Goal: Task Accomplishment & Management: Use online tool/utility

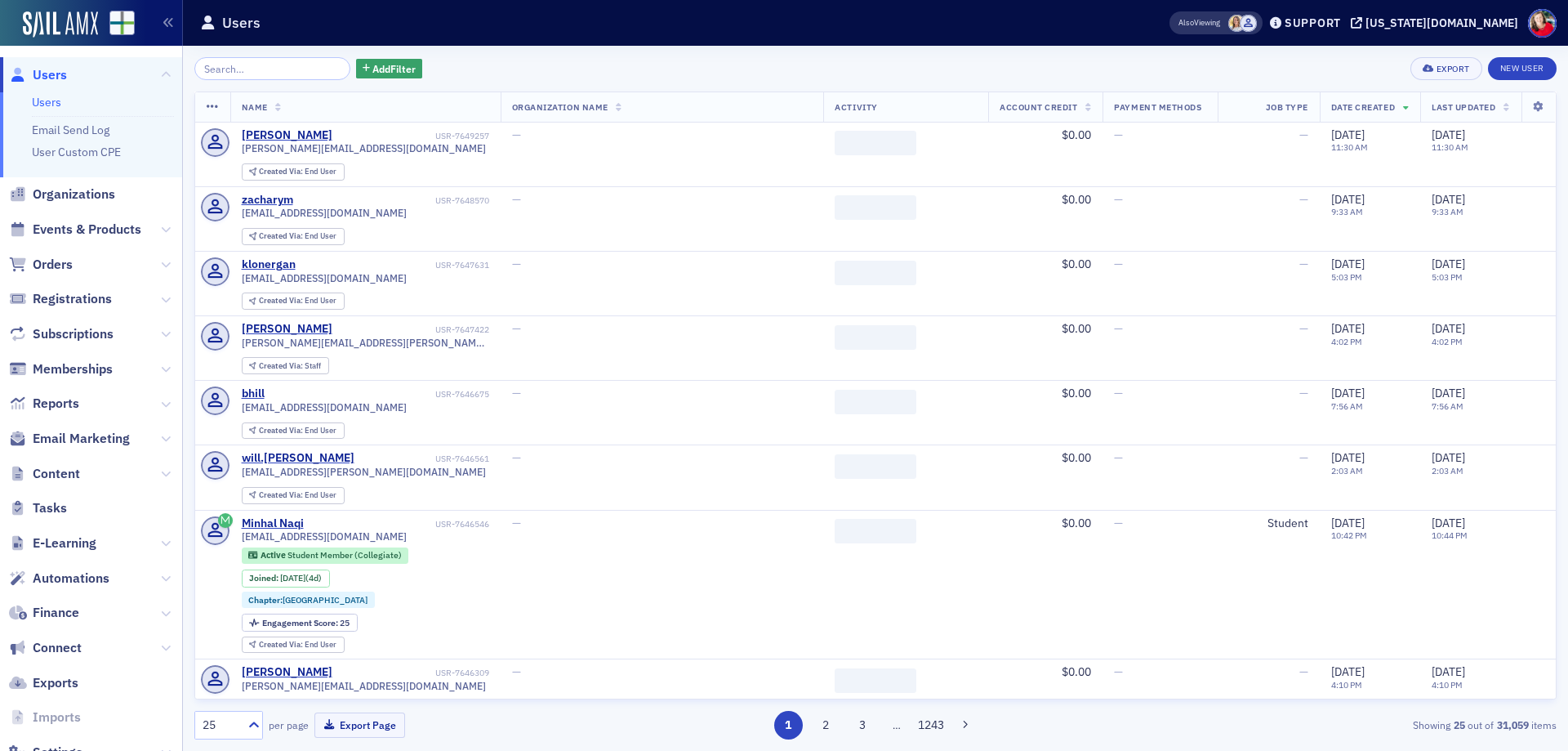
click at [80, 439] on span "Email Marketing" at bounding box center [81, 438] width 97 height 18
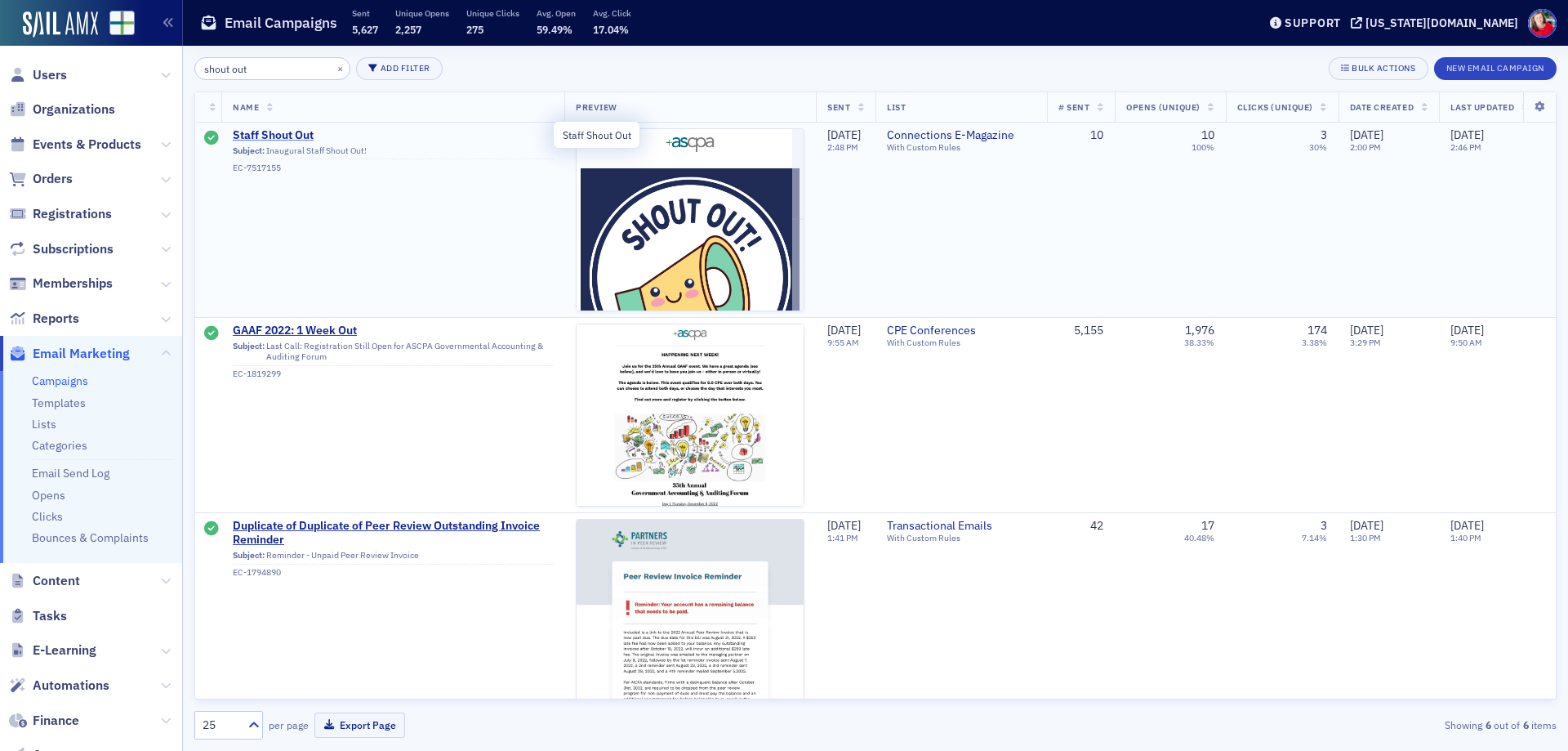
type input "shout out"
click at [269, 139] on span "Staff Shout Out" at bounding box center [392, 135] width 320 height 14
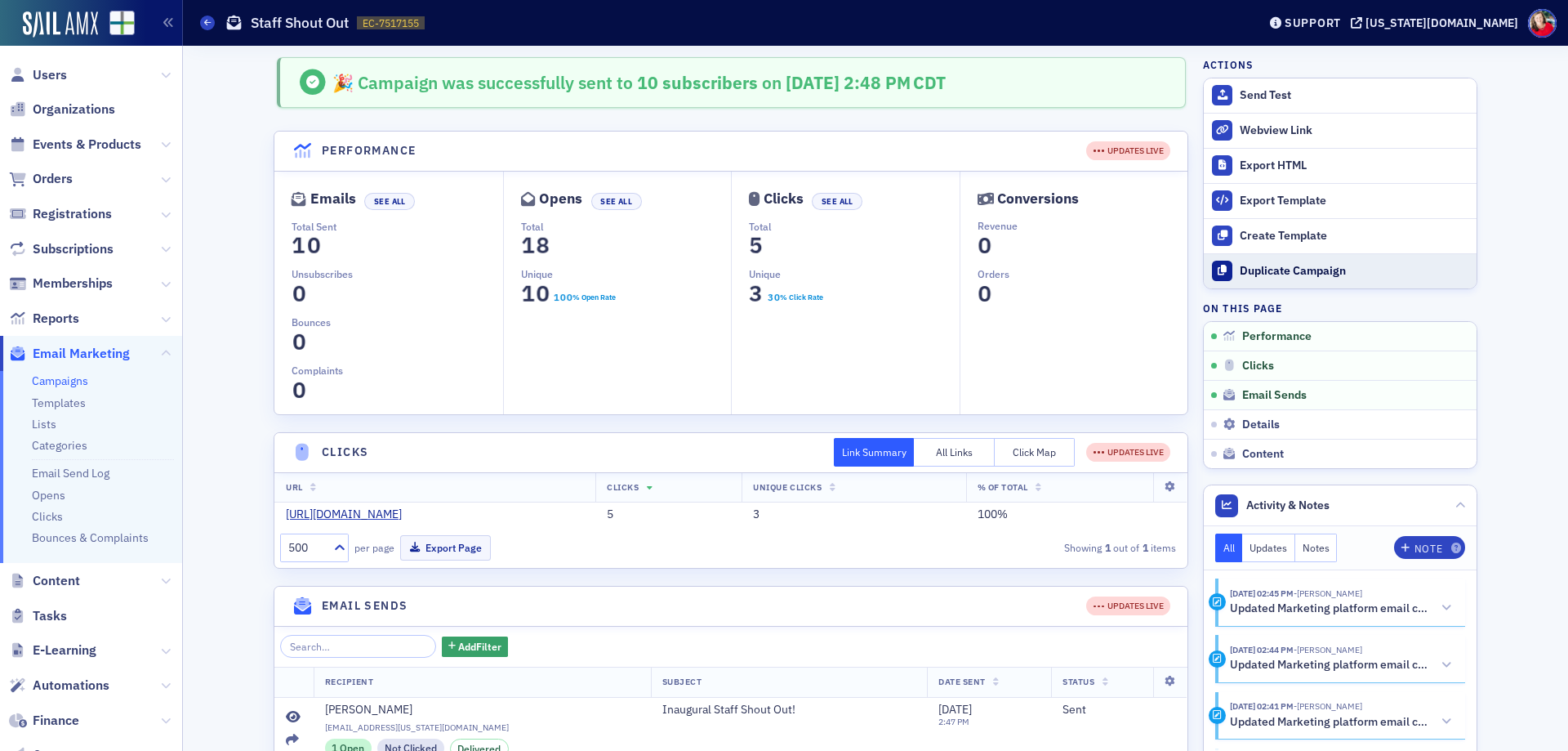
click at [1307, 278] on div "Duplicate Campaign" at bounding box center [1354, 271] width 229 height 14
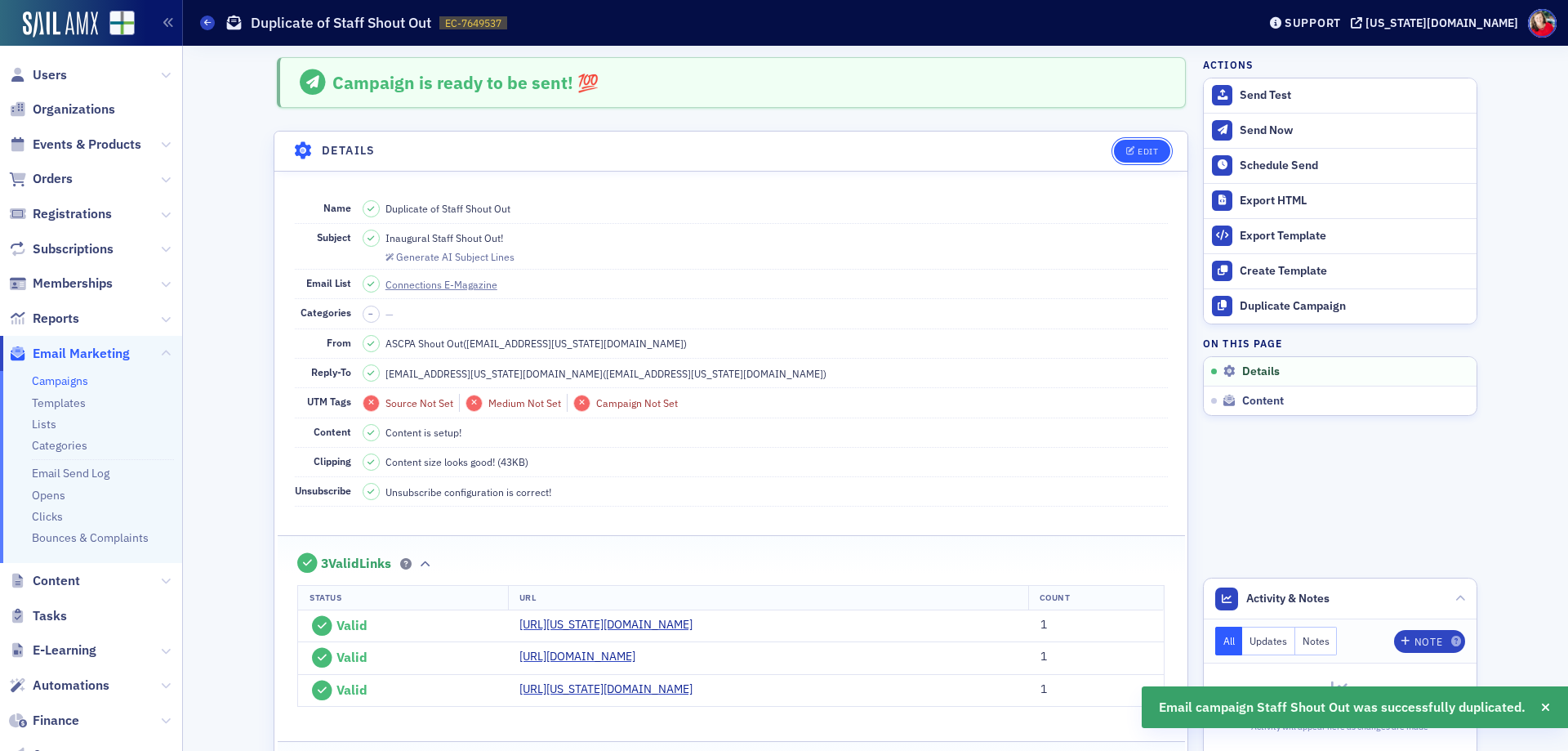
click at [1140, 150] on div "Edit" at bounding box center [1147, 151] width 20 height 9
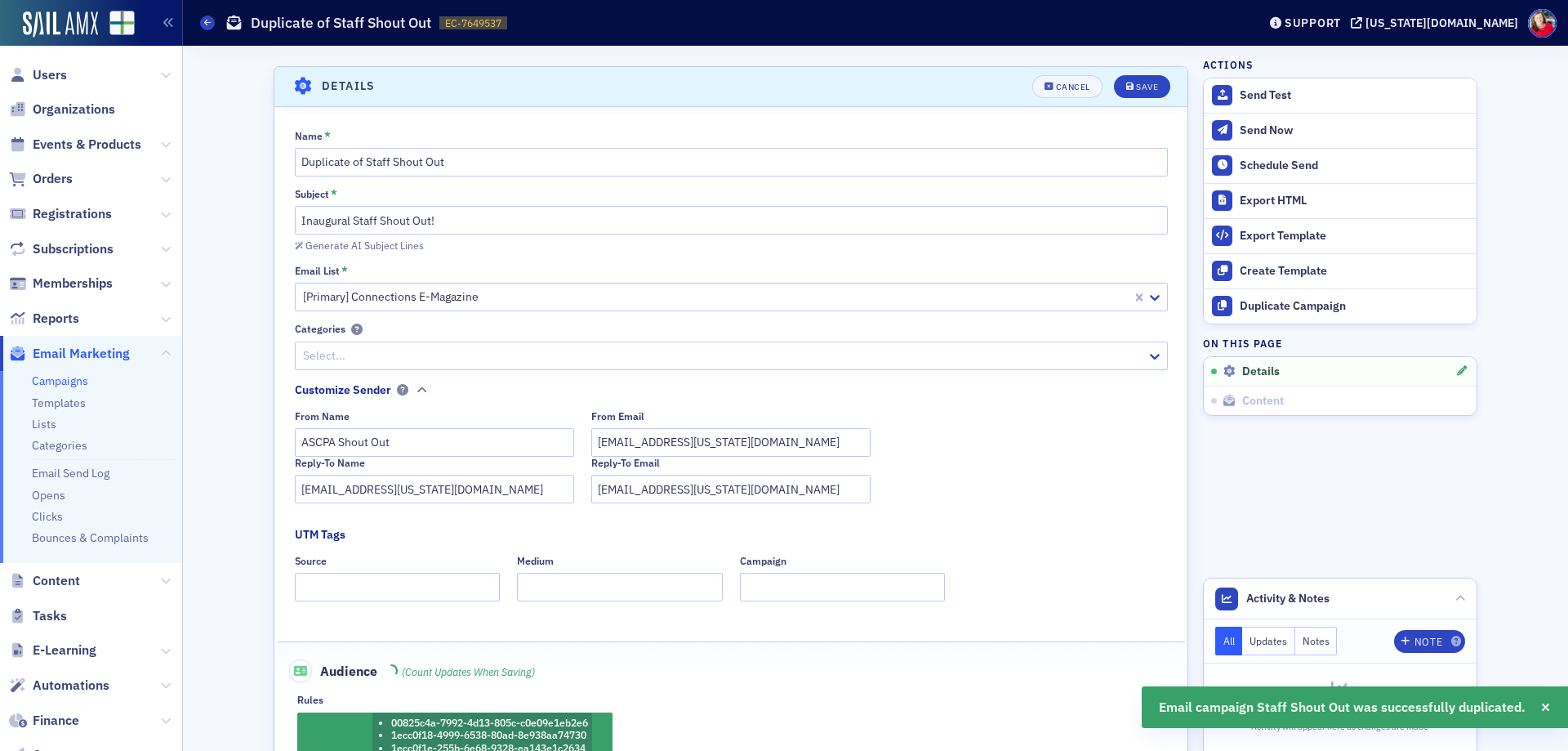
scroll to position [77, 0]
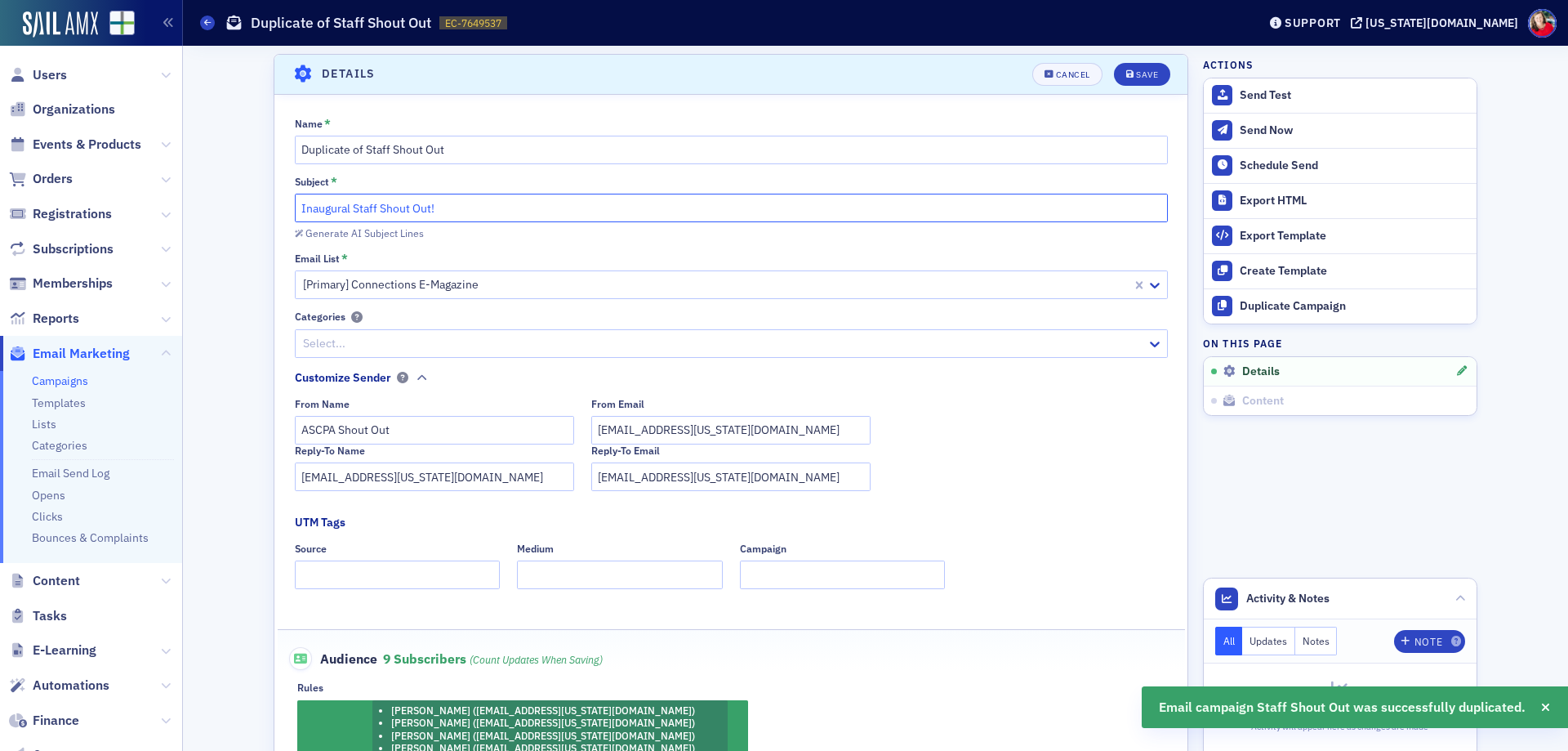
click at [315, 206] on input "Inaugural Staff Shout Out!" at bounding box center [731, 208] width 873 height 29
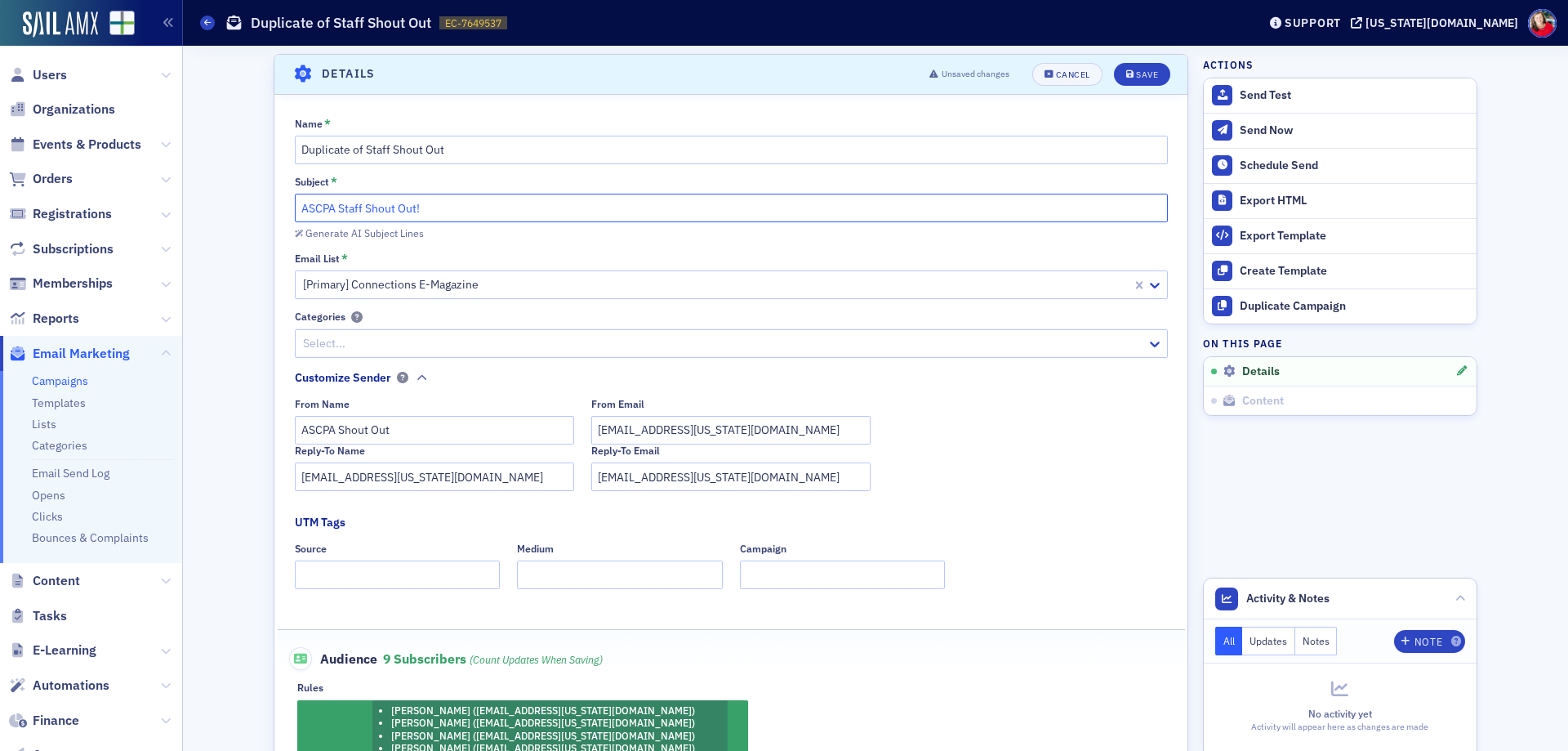
type input "ASCPA Staff Shout Out!"
click at [463, 381] on fieldset "Customize Sender From Name ASCPA Shout Out From Email [EMAIL_ADDRESS][US_STATE]…" at bounding box center [736, 436] width 882 height 134
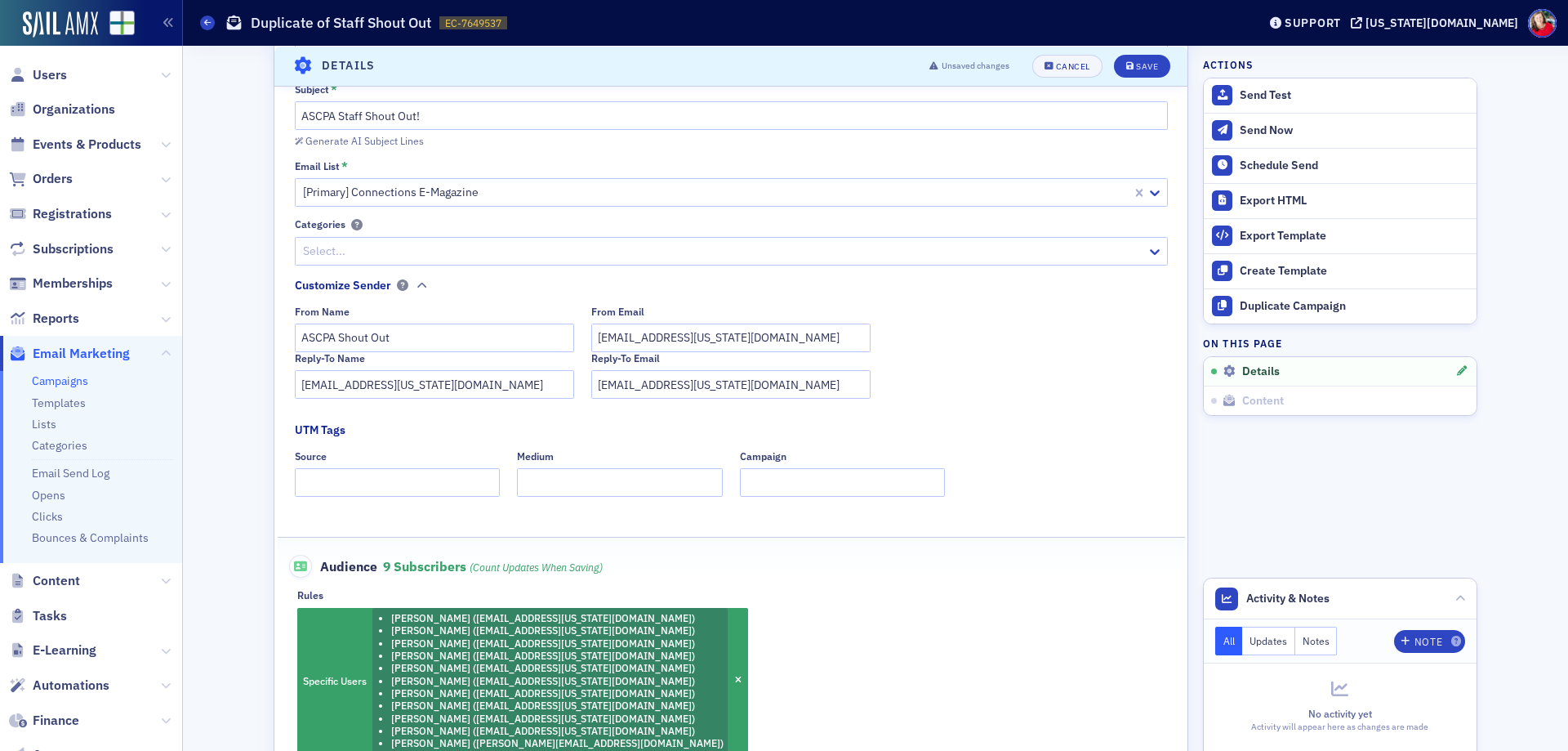
scroll to position [159, 0]
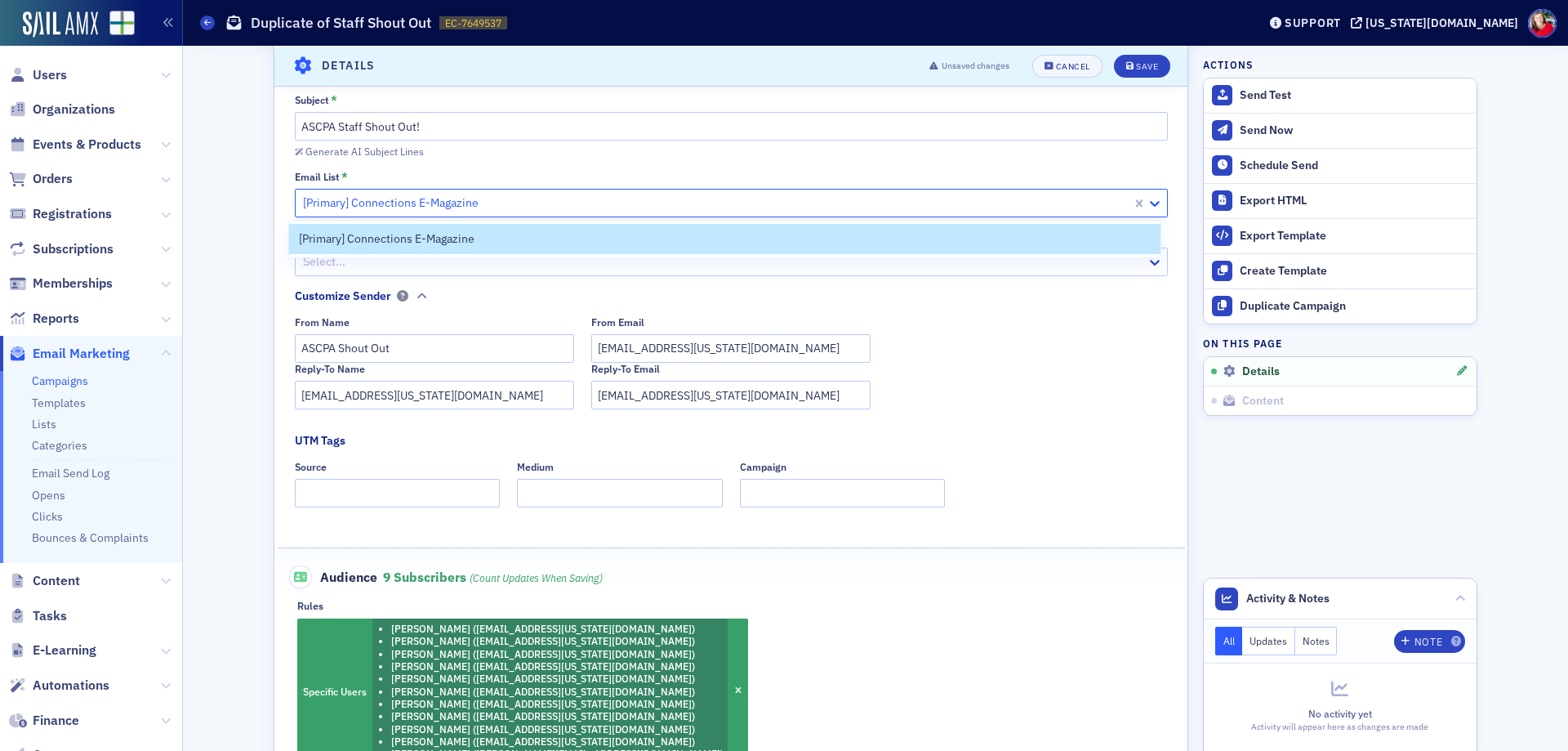
click at [1148, 202] on icon at bounding box center [1155, 202] width 16 height 16
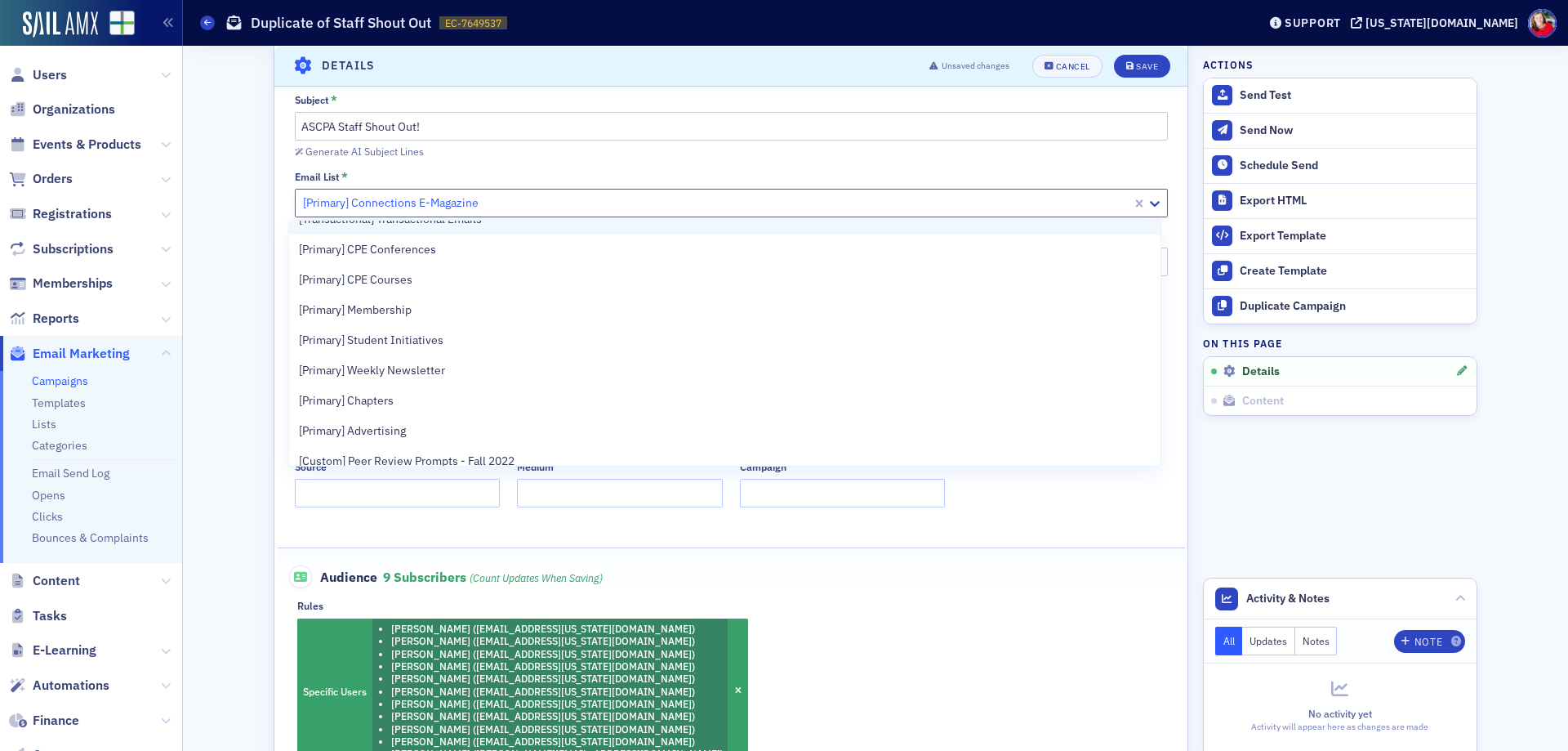
scroll to position [94, 0]
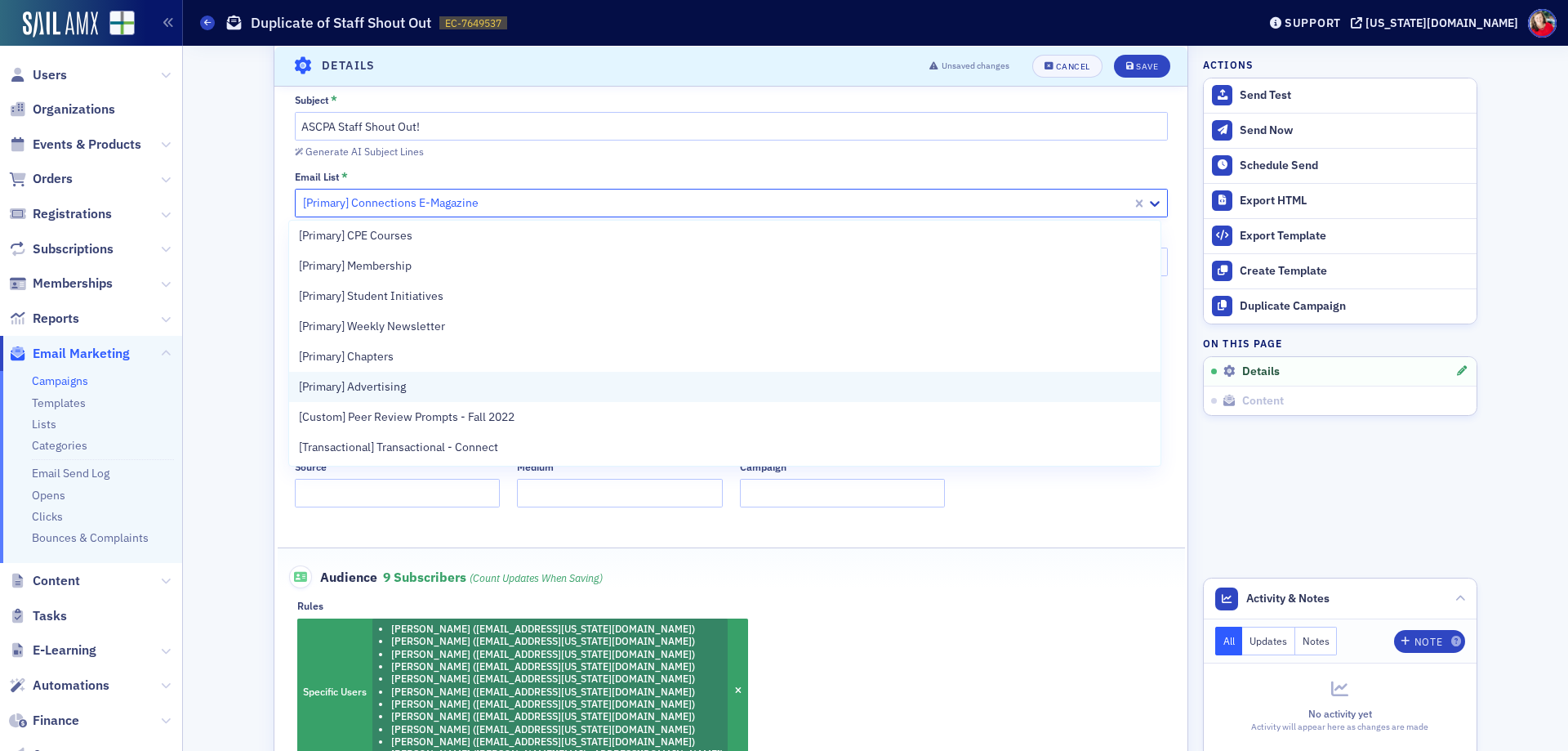
click at [879, 389] on div "[Primary] Advertising" at bounding box center [725, 387] width 852 height 17
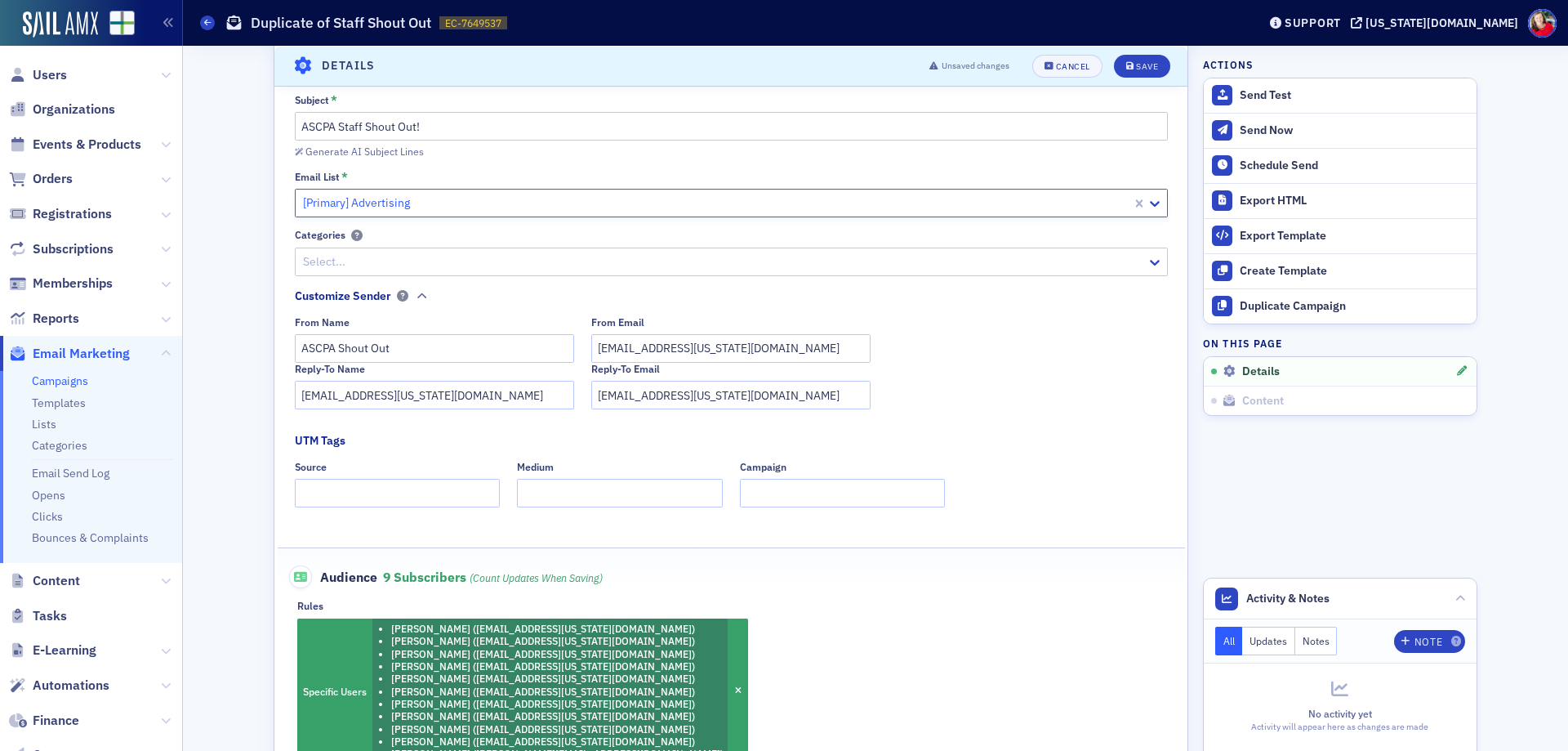
click at [1082, 410] on div "Reply-To Name [EMAIL_ADDRESS][US_STATE][DOMAIN_NAME] Reply-To Email [EMAIL_ADDR…" at bounding box center [731, 386] width 873 height 47
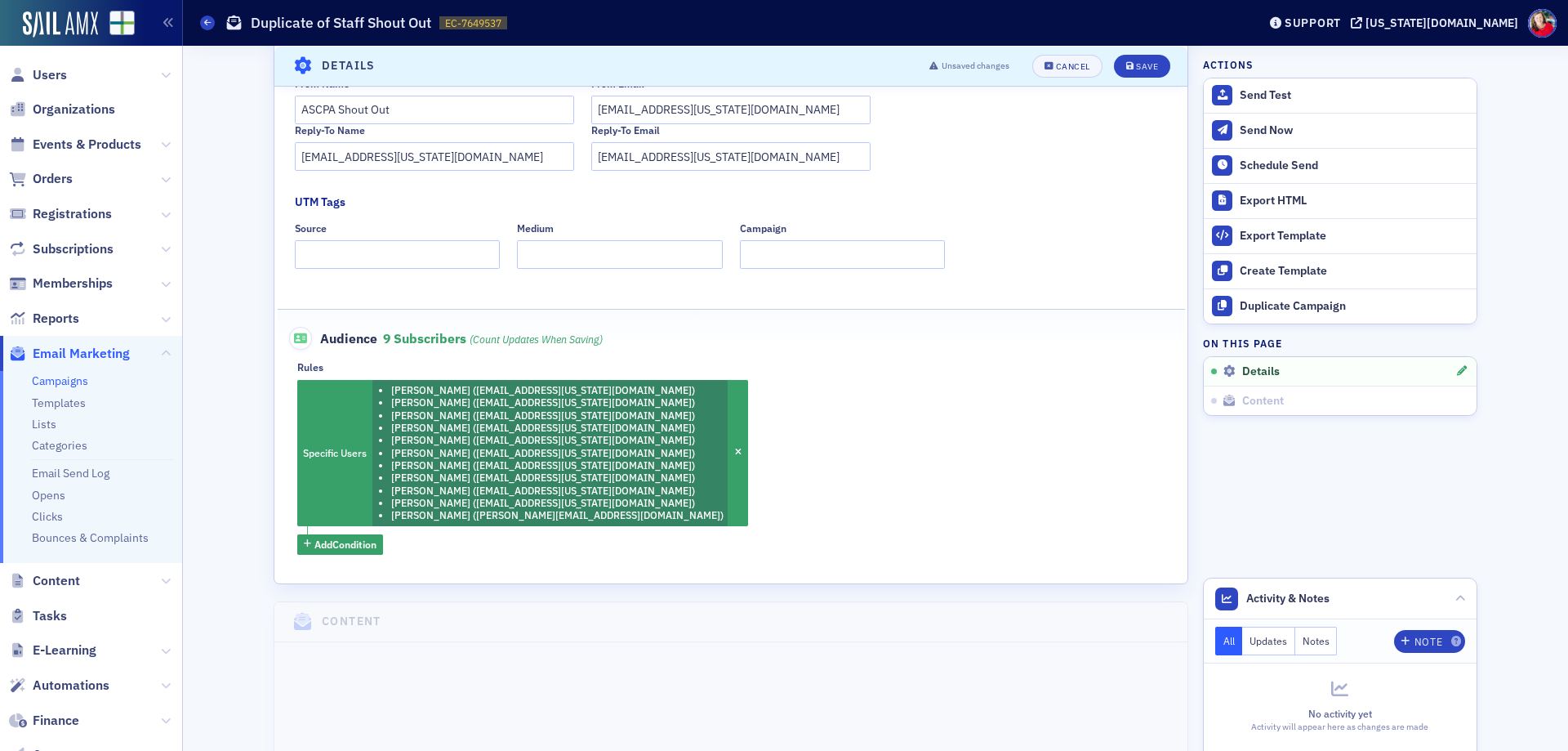
scroll to position [404, 0]
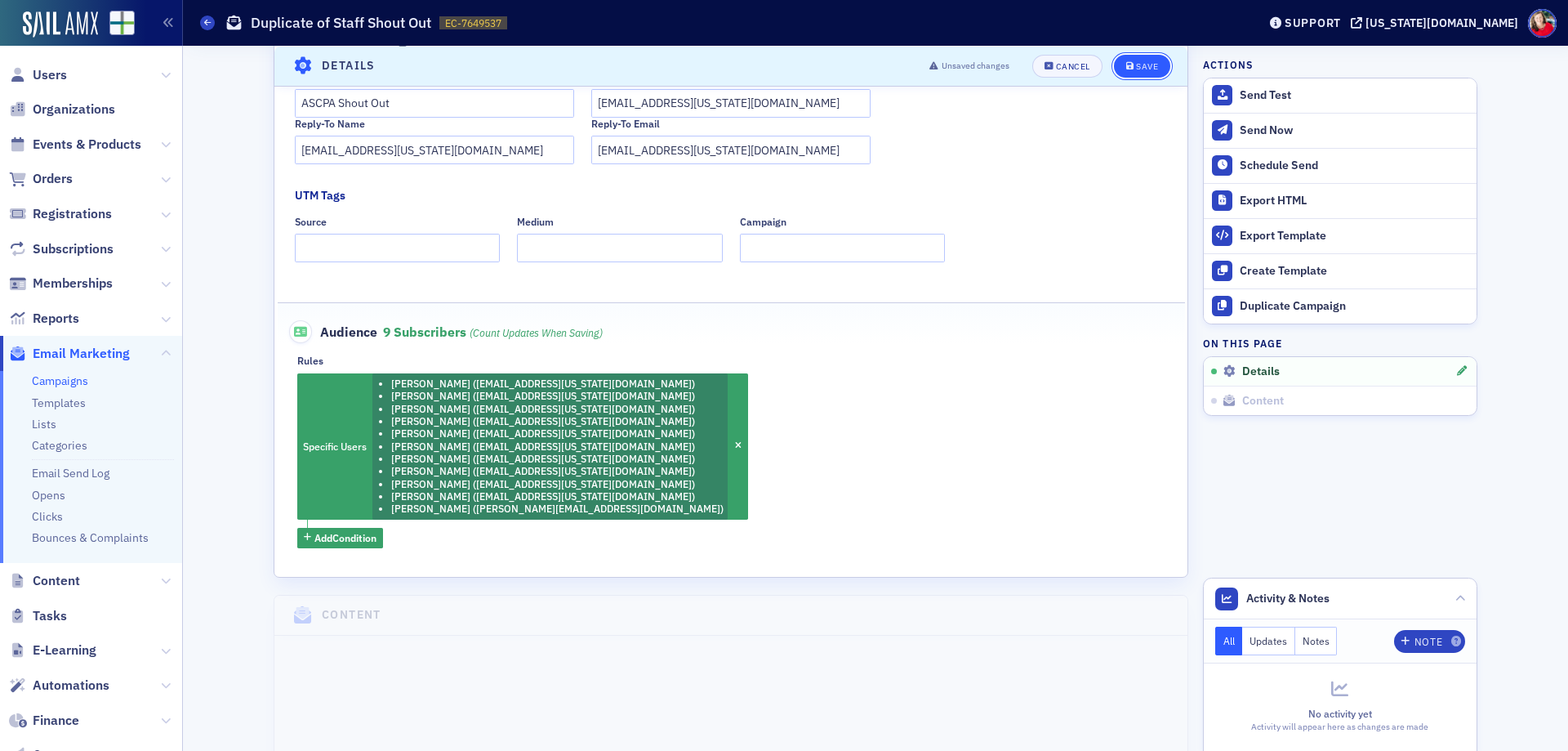
click at [1138, 67] on div "Save" at bounding box center [1147, 65] width 22 height 9
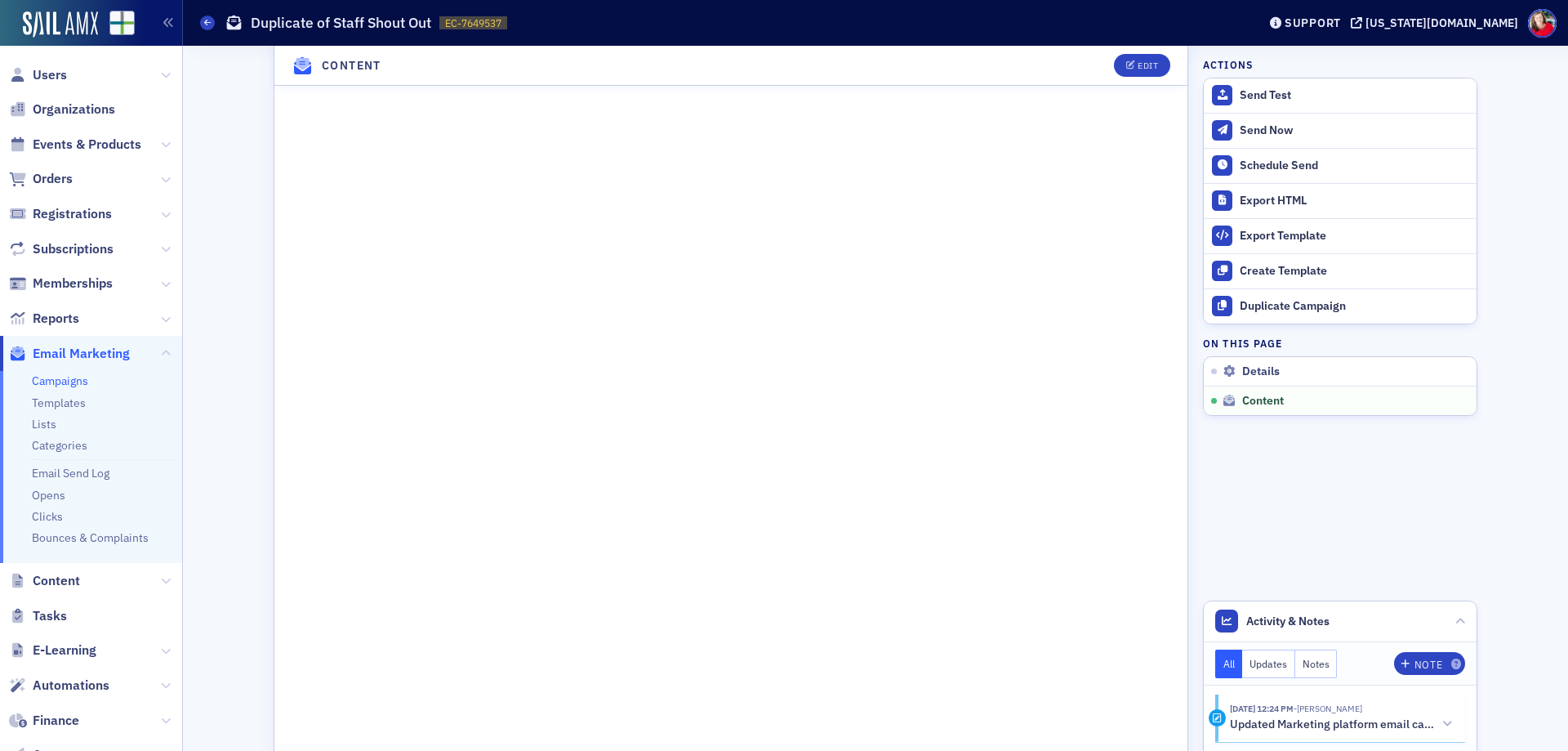
scroll to position [975, 0]
click at [1141, 73] on button "Edit" at bounding box center [1142, 66] width 56 height 23
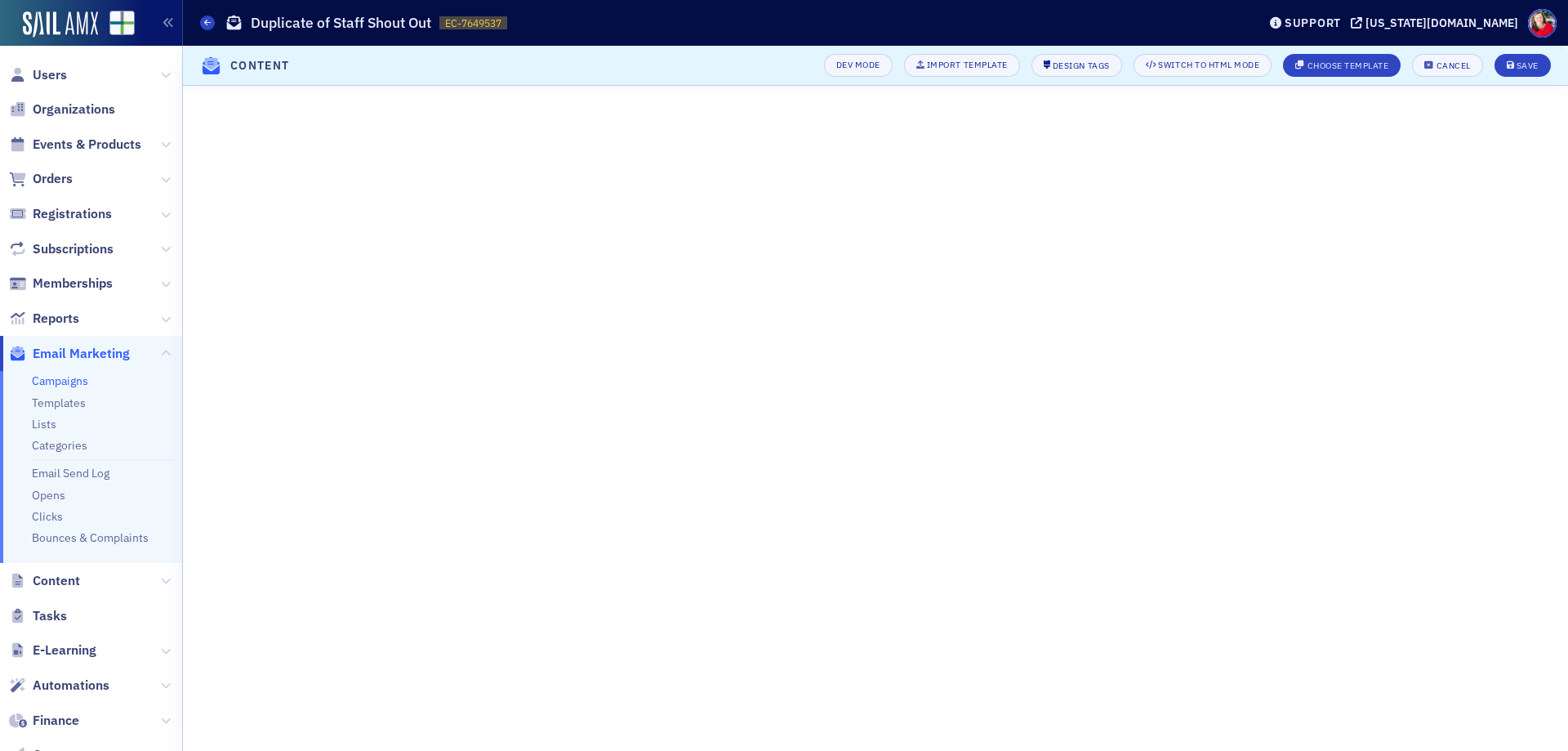
scroll to position [247, 0]
click at [1520, 68] on div "Save" at bounding box center [1527, 65] width 22 height 9
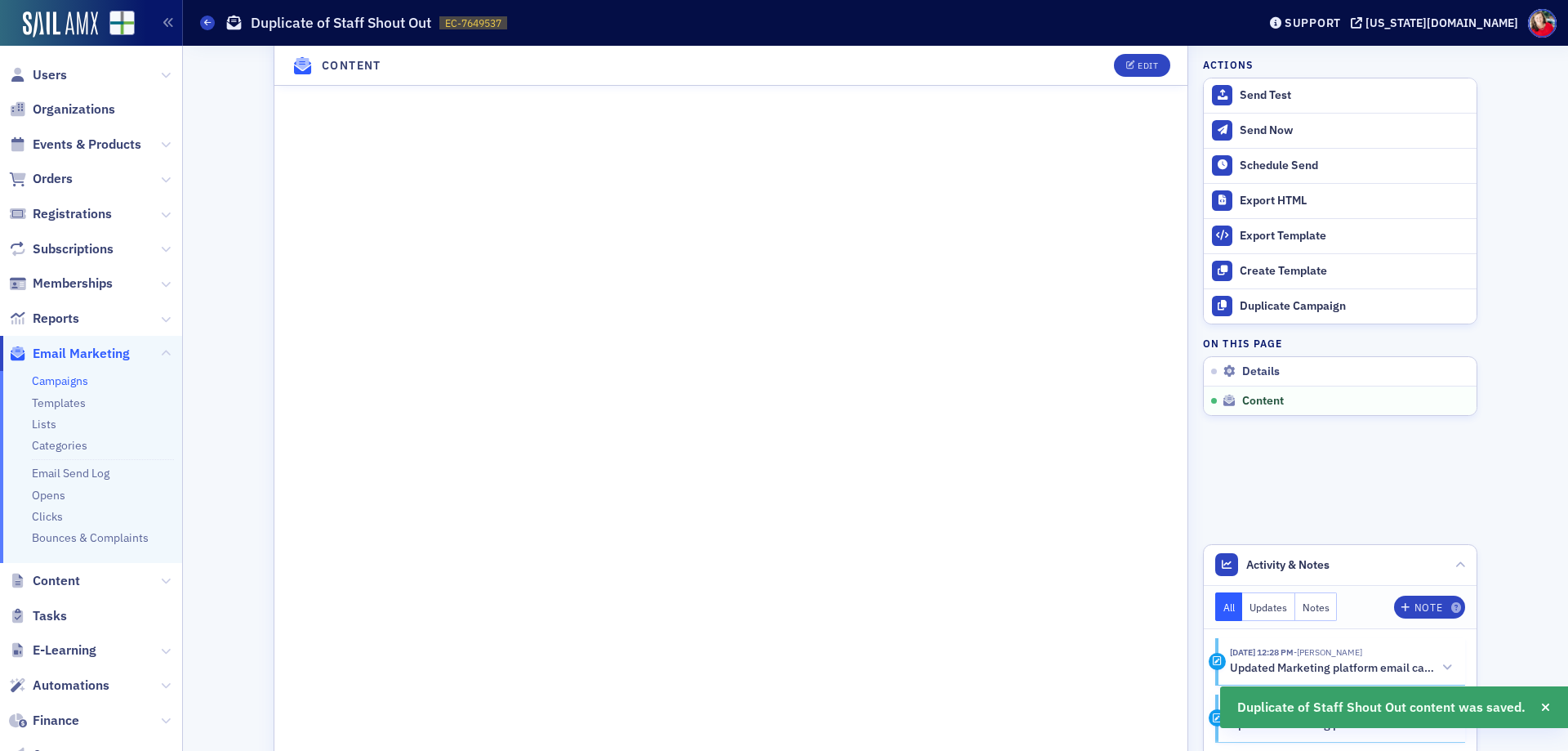
scroll to position [1260, 0]
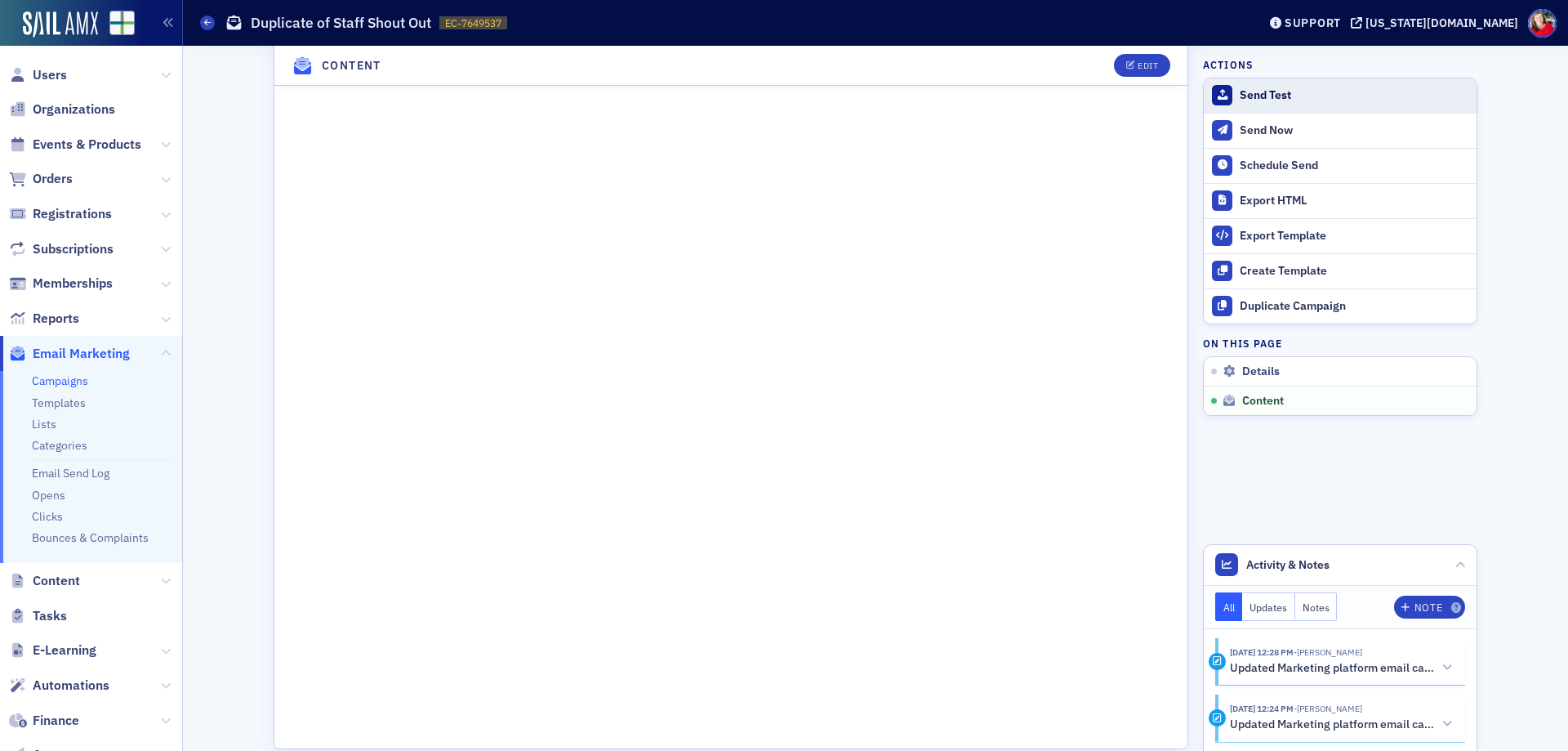
click at [1283, 103] on button "Send Test" at bounding box center [1340, 96] width 273 height 34
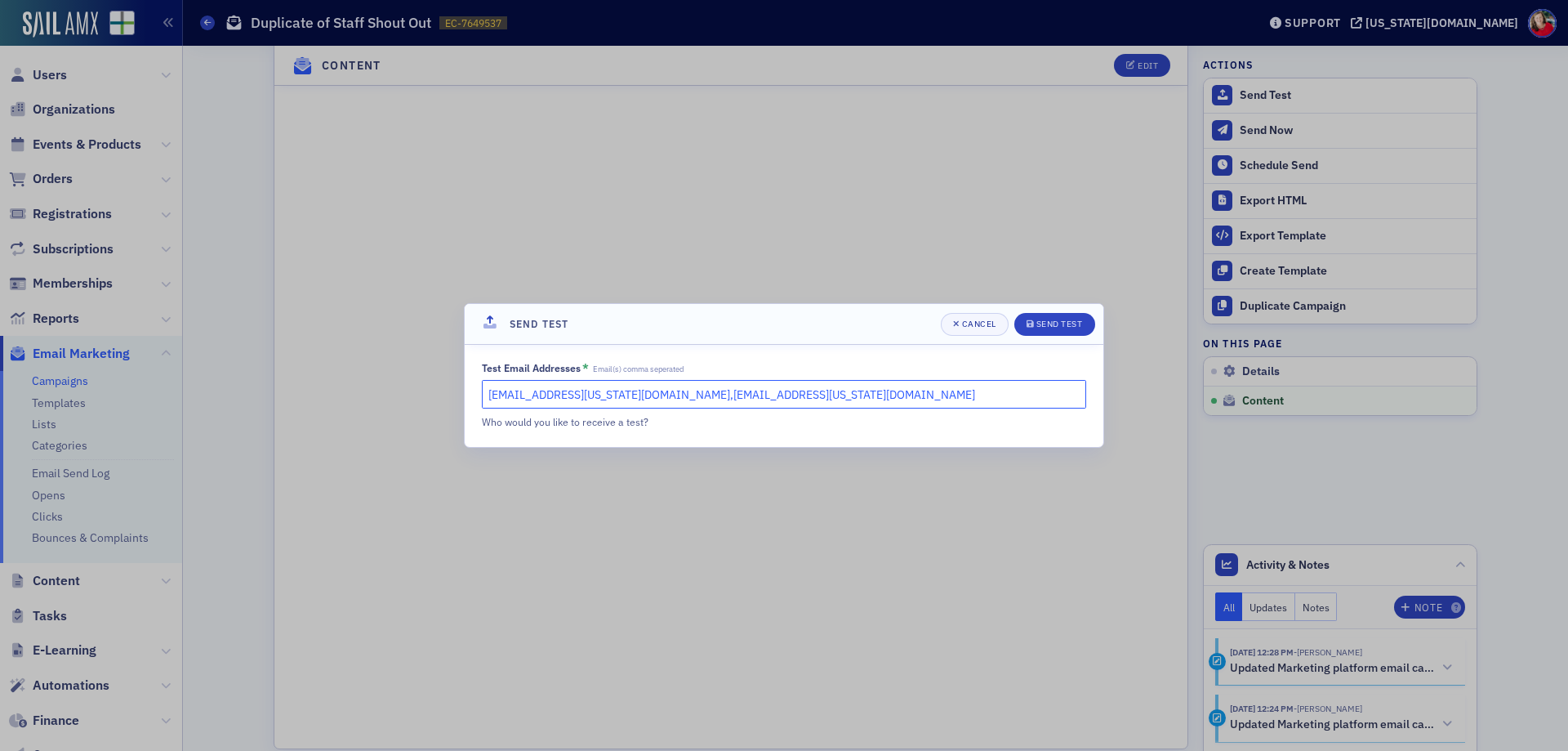
drag, startPoint x: 765, startPoint y: 392, endPoint x: 613, endPoint y: 398, distance: 152.1
click at [611, 398] on input "[EMAIL_ADDRESS][US_STATE][DOMAIN_NAME],[EMAIL_ADDRESS][US_STATE][DOMAIN_NAME]" at bounding box center [784, 395] width 604 height 29
type input "[EMAIL_ADDRESS][US_STATE][DOMAIN_NAME]"
click at [1049, 326] on div "Send Test" at bounding box center [1060, 323] width 47 height 9
